Goal: Connect with others: Connect with others

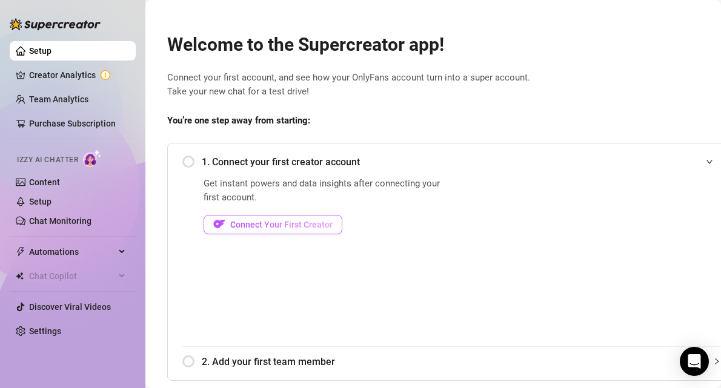
click at [278, 222] on span "Connect Your First Creator" at bounding box center [281, 225] width 102 height 10
click at [298, 164] on span "1. Connect your first creator account" at bounding box center [461, 161] width 519 height 15
